Goal: Information Seeking & Learning: Learn about a topic

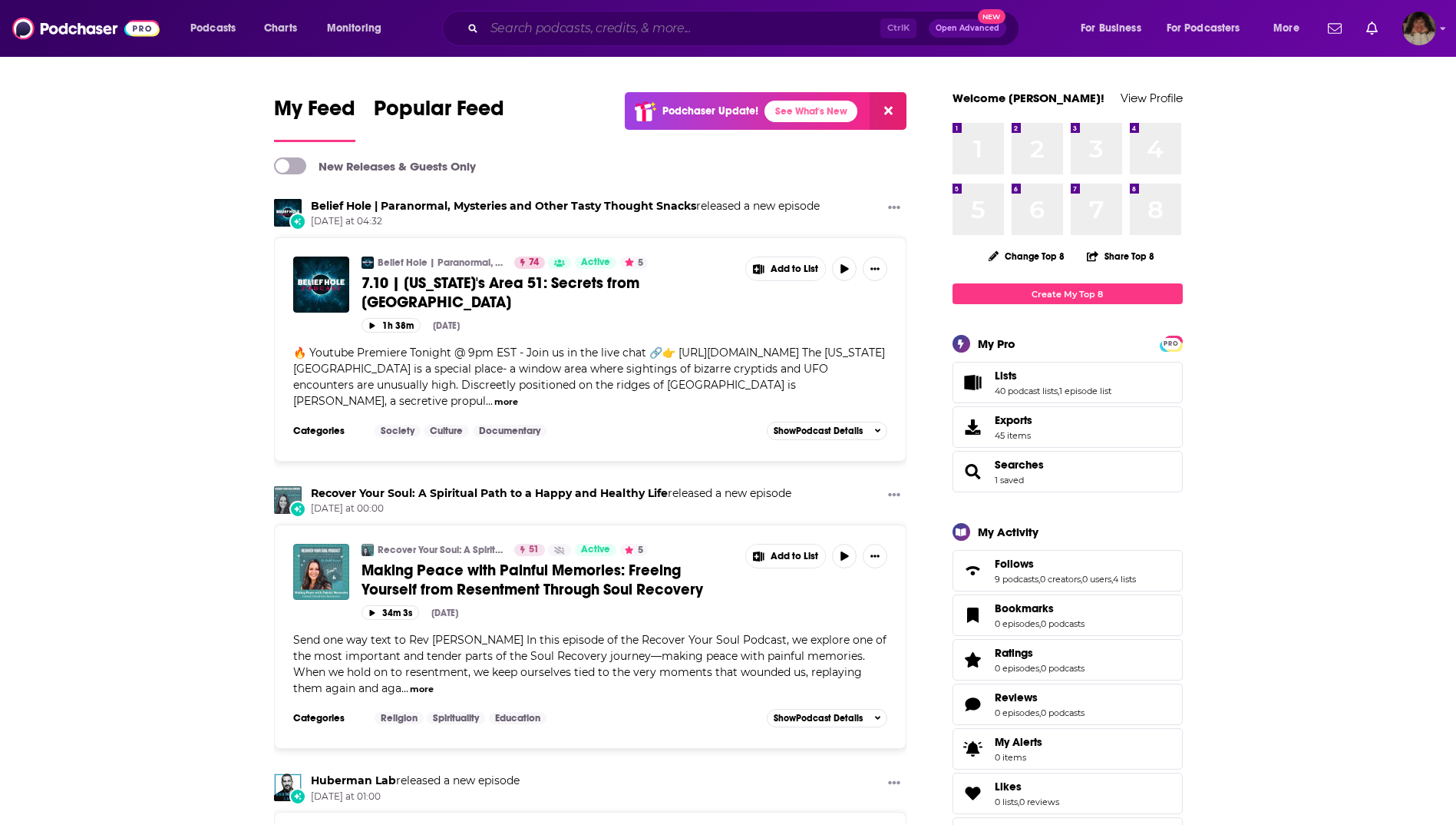
click at [577, 33] on input "Search podcasts, credits, & more..." at bounding box center [682, 29] width 396 height 25
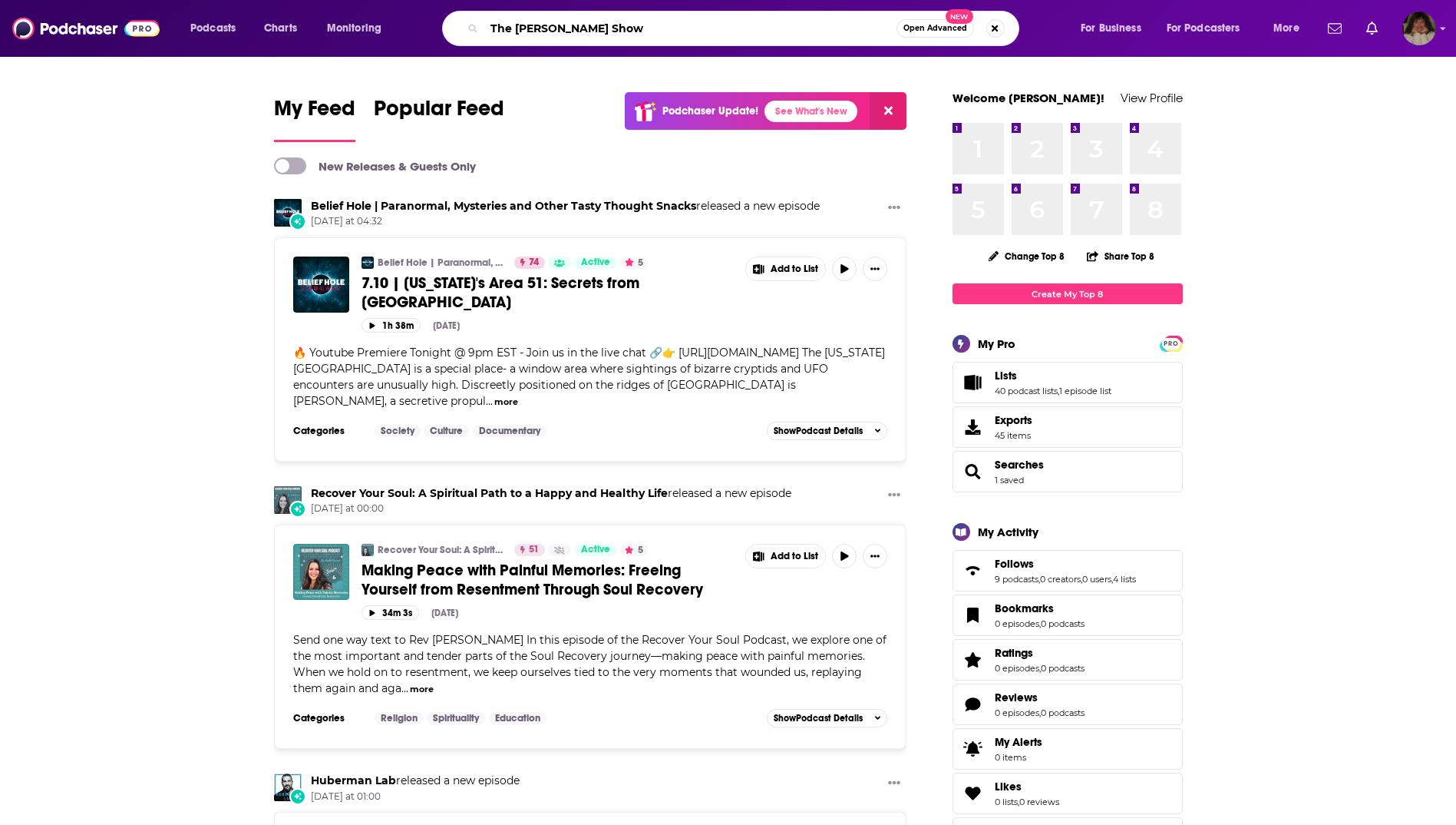
type input "The [PERSON_NAME] Show"
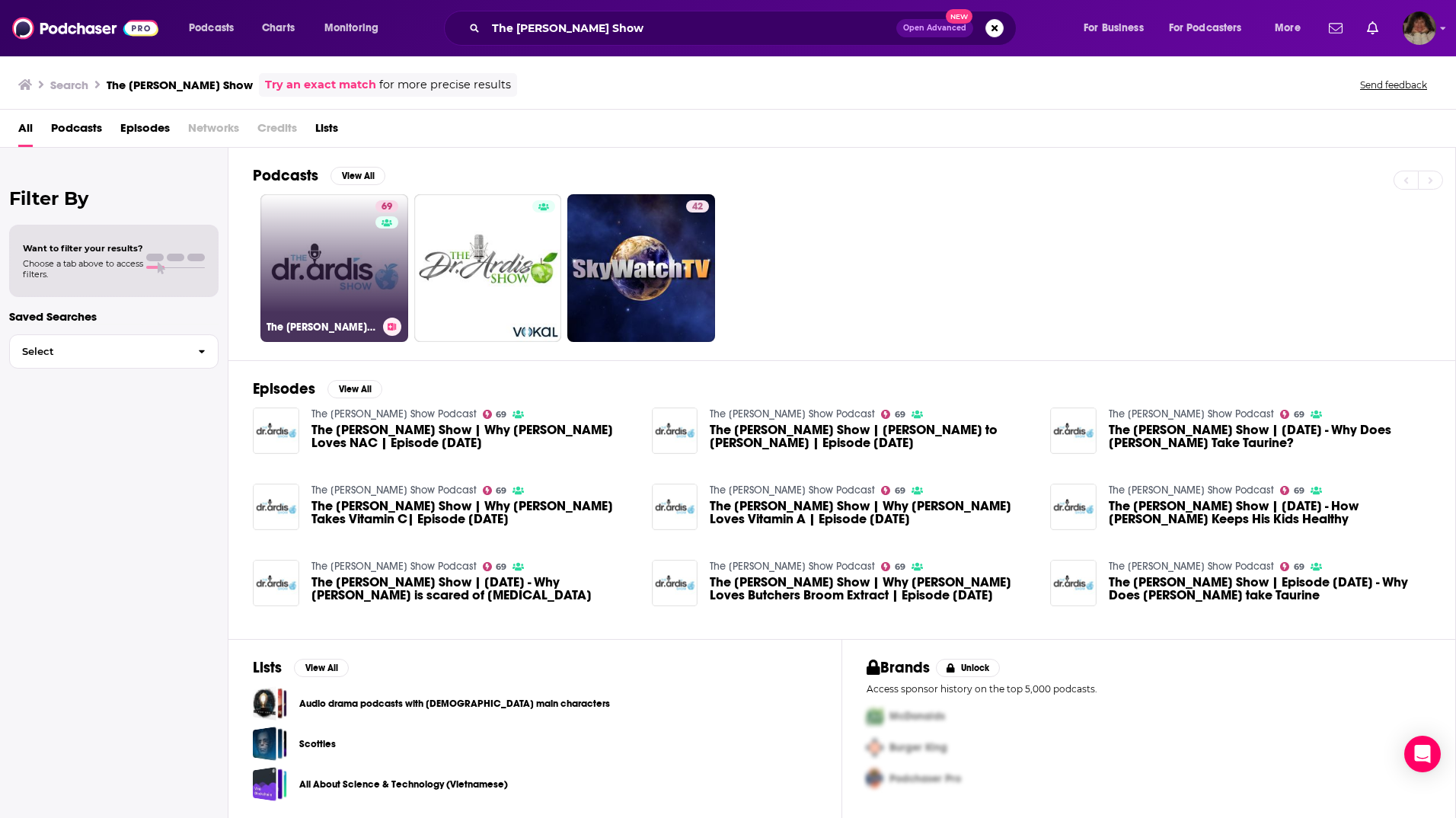
click at [317, 287] on link "69 The [PERSON_NAME] Show Podcast" at bounding box center [334, 268] width 148 height 148
